Goal: Navigation & Orientation: Find specific page/section

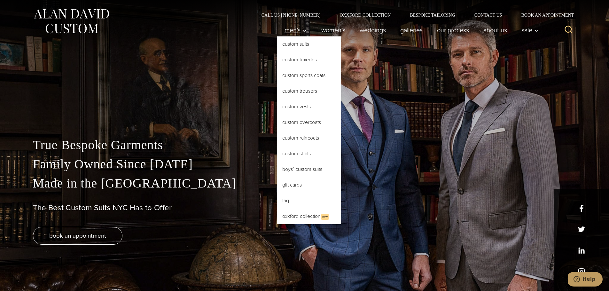
click at [295, 27] on span "Men’s" at bounding box center [296, 30] width 22 height 6
click at [293, 29] on span "Men’s" at bounding box center [296, 30] width 22 height 6
click at [291, 38] on link "Custom Suits" at bounding box center [309, 43] width 64 height 15
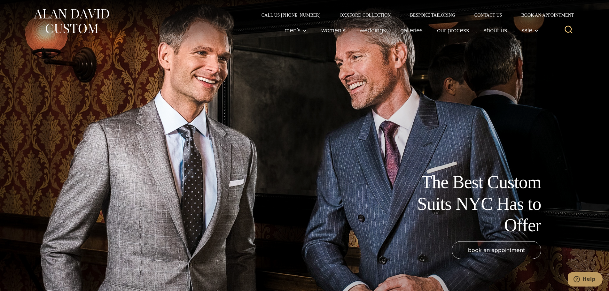
click at [92, 25] on img at bounding box center [71, 21] width 77 height 28
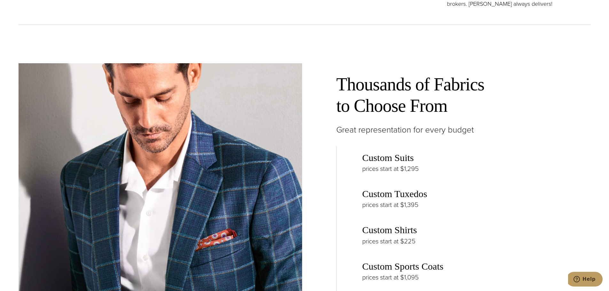
scroll to position [863, 0]
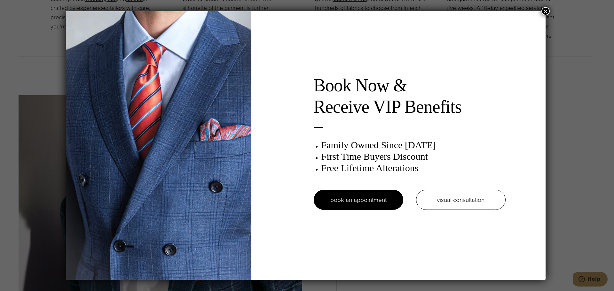
click at [545, 13] on button "×" at bounding box center [545, 11] width 8 height 8
